Goal: Information Seeking & Learning: Compare options

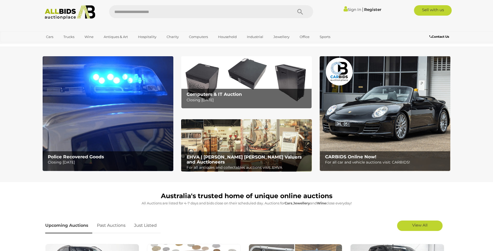
click at [155, 14] on input "text" at bounding box center [198, 11] width 178 height 13
type input "*********"
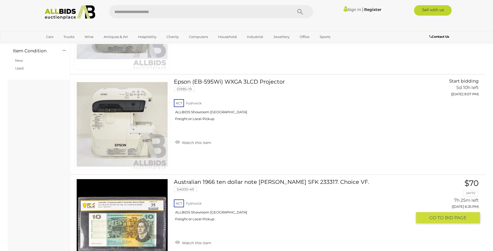
scroll to position [572, 0]
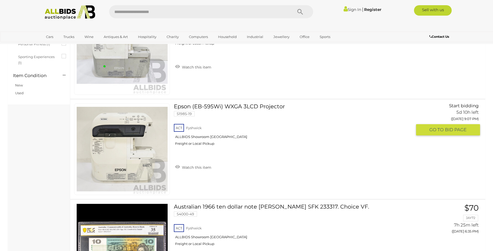
click at [234, 108] on link "Epson (EB-595Wi) WXGA 3LCD Projector 51985-19 ACT Fyshwick ALLBIDS Showroom Fys…" at bounding box center [295, 126] width 234 height 46
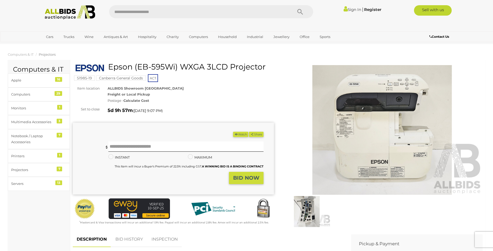
drag, startPoint x: 139, startPoint y: 66, endPoint x: 176, endPoint y: 68, distance: 37.2
click at [176, 68] on h1 "Epson (EB-595Wi) WXGA 3LCD Projector" at bounding box center [173, 66] width 197 height 9
drag, startPoint x: 176, startPoint y: 68, endPoint x: 172, endPoint y: 66, distance: 4.4
copy h1 "EB-595Wi"
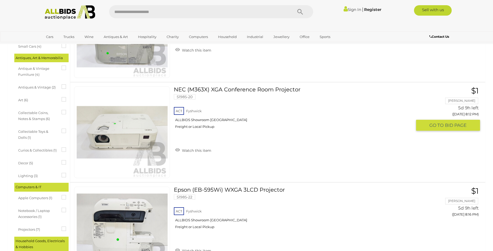
scroll to position [176, 0]
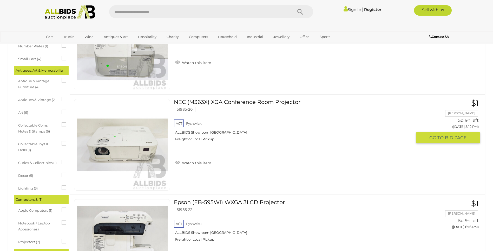
click at [226, 103] on link "NEC (M363X) XGA Conference Room Projector 51985-20 ACT Fyshwick ALLBIDS Showroo…" at bounding box center [295, 122] width 234 height 46
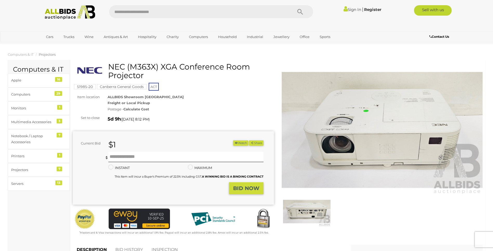
drag, startPoint x: 131, startPoint y: 68, endPoint x: 154, endPoint y: 67, distance: 22.9
click at [154, 67] on h1 "NEC (M363X) XGA Conference Room Projector" at bounding box center [173, 70] width 197 height 17
copy h1 "M363X"
